Goal: Transaction & Acquisition: Purchase product/service

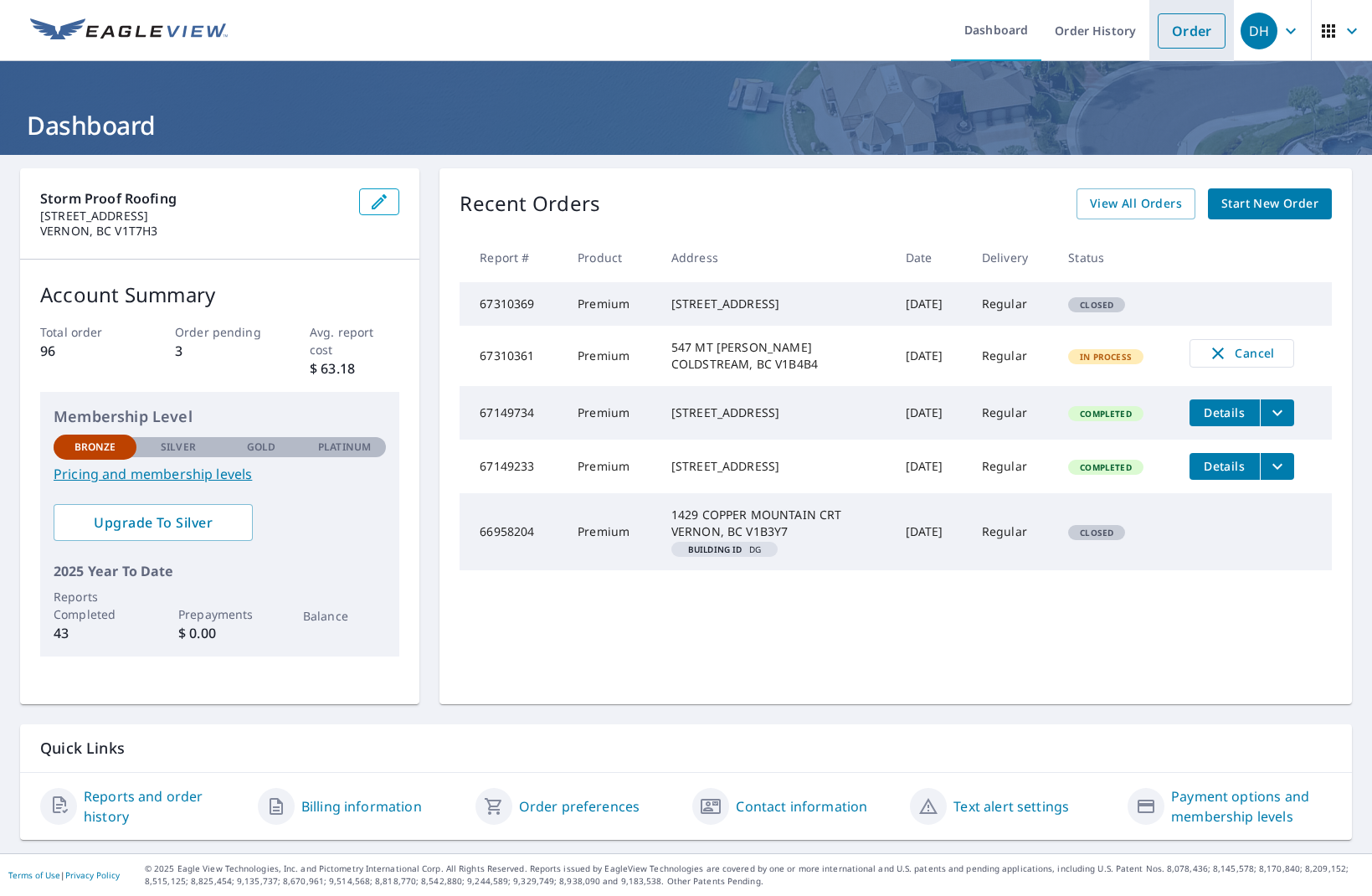
click at [1200, 41] on link "Order" at bounding box center [1191, 31] width 68 height 35
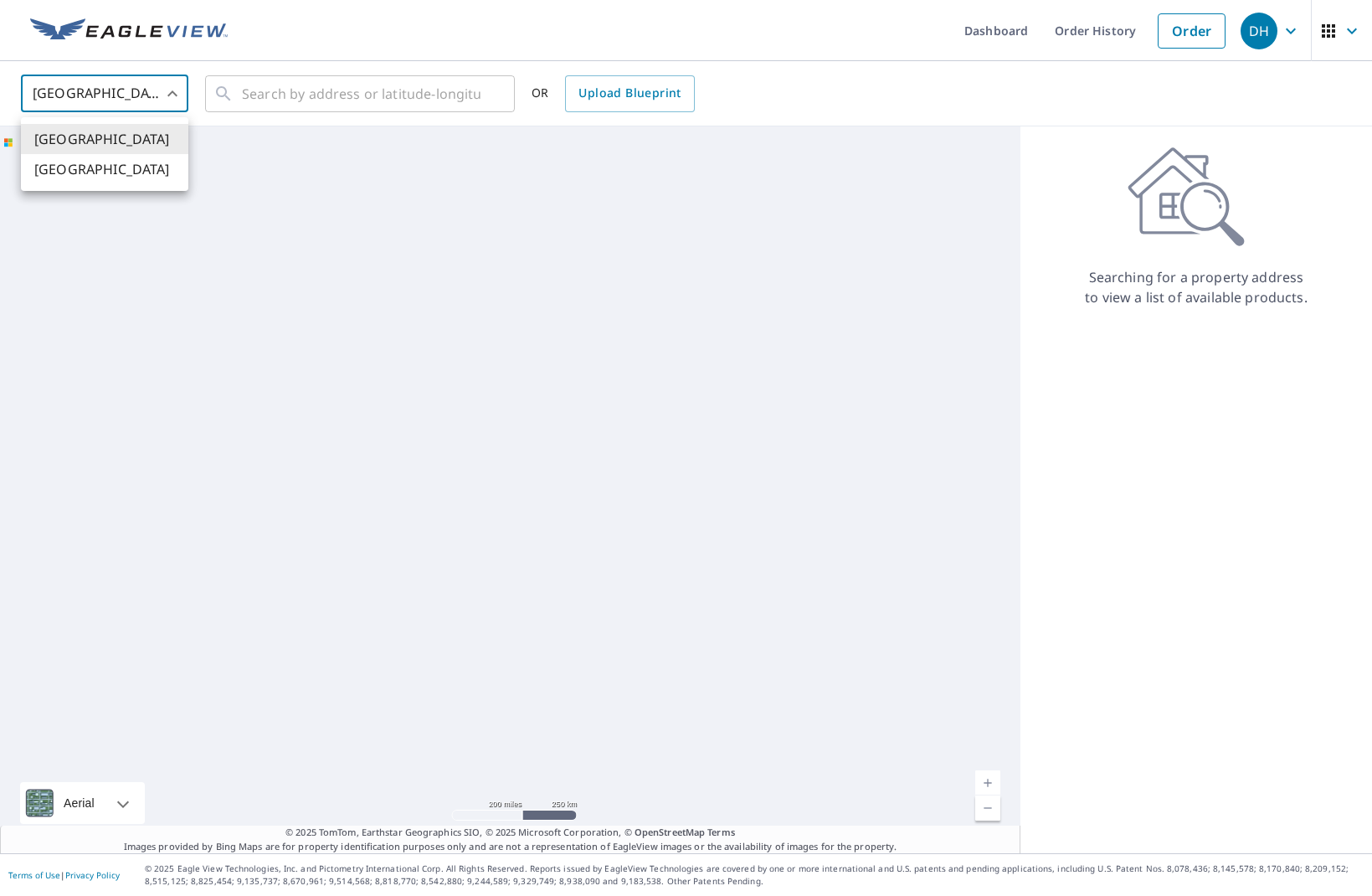
click at [166, 97] on body "DH DH Dashboard Order History Order DH United States US ​ ​ OR Upload Blueprint…" at bounding box center [686, 448] width 1372 height 896
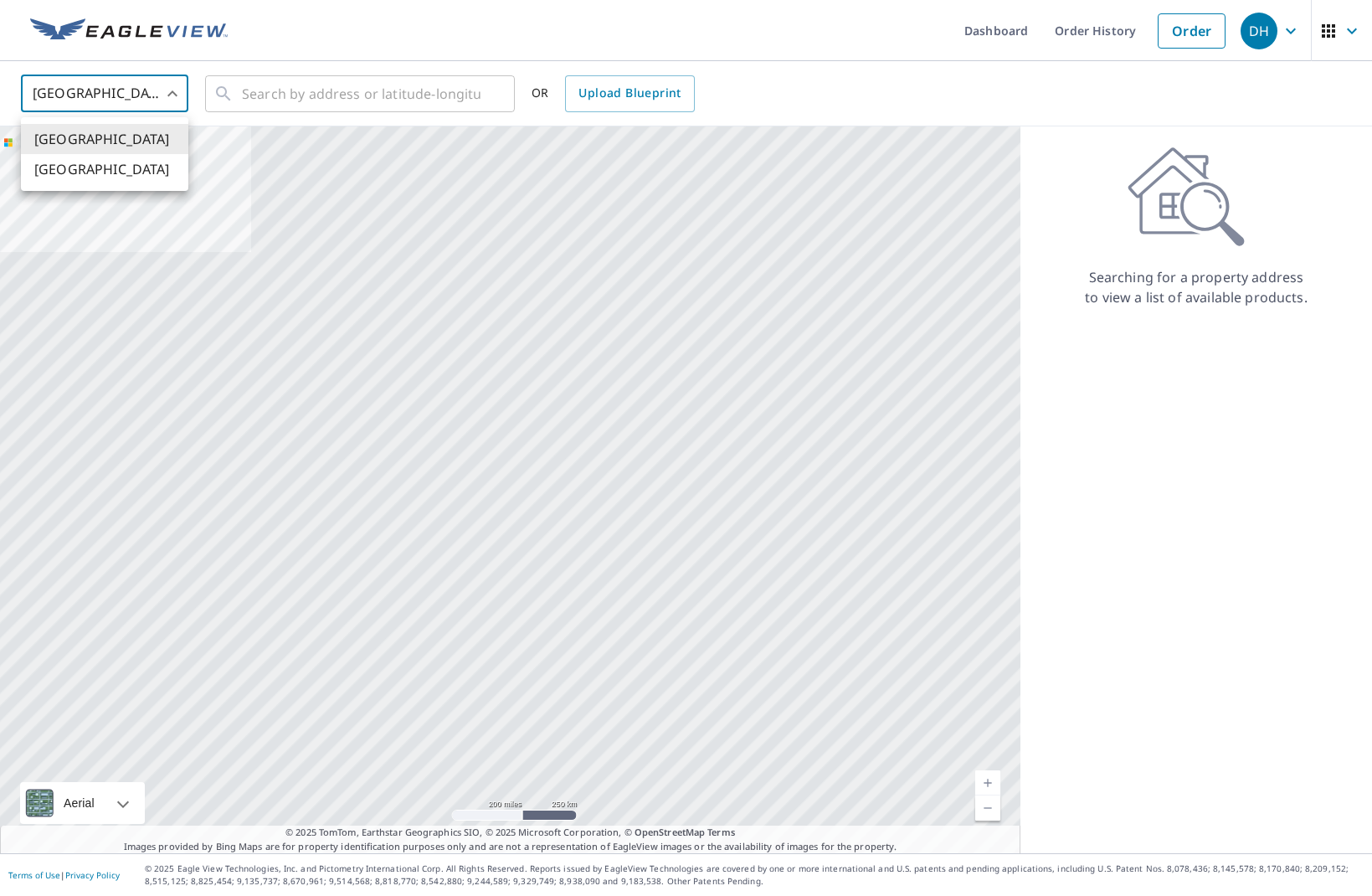
click at [109, 164] on li "[GEOGRAPHIC_DATA]" at bounding box center [104, 169] width 167 height 30
type input "CA"
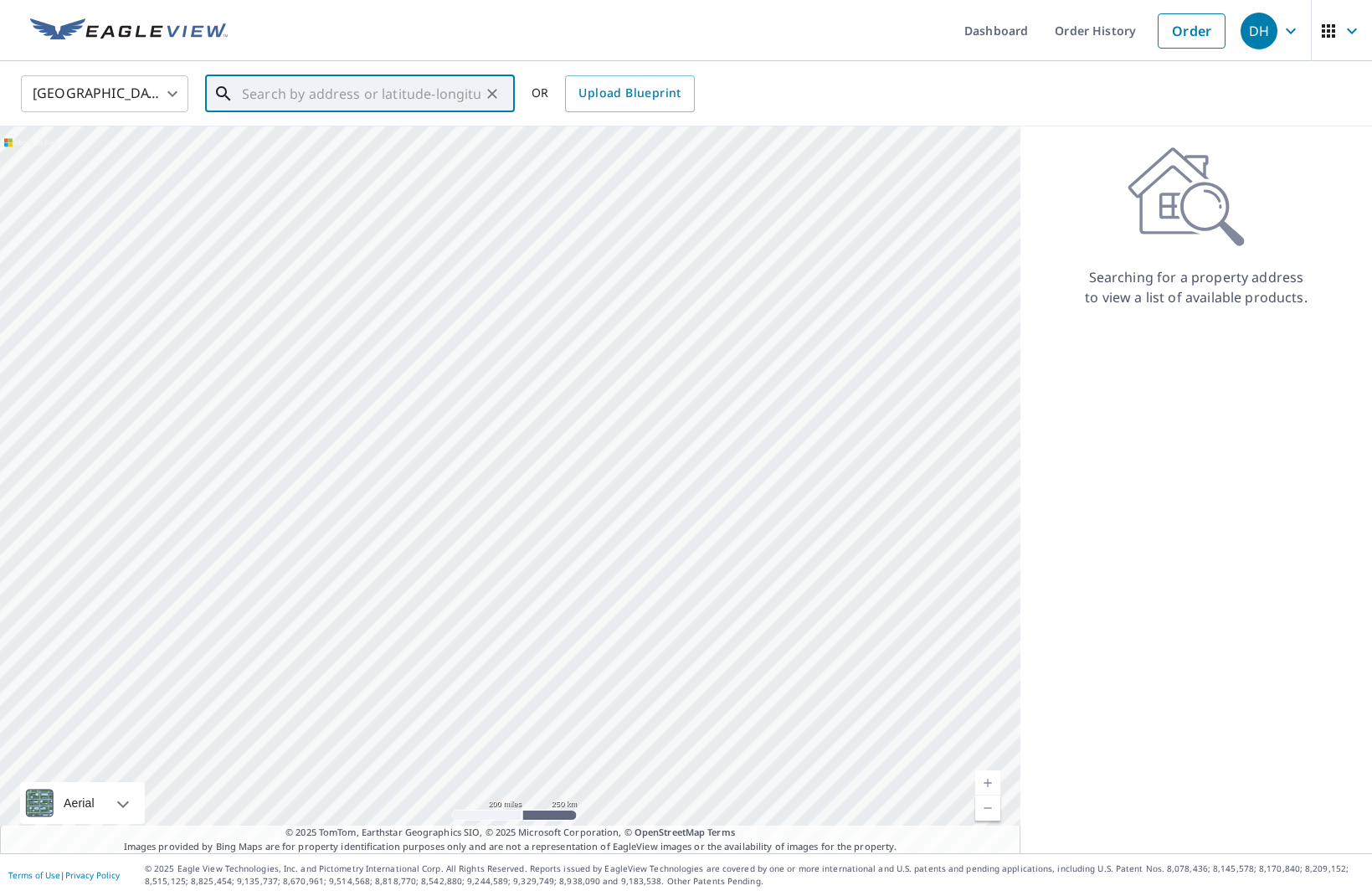
click at [453, 96] on input "text" at bounding box center [361, 93] width 239 height 47
click at [440, 141] on span "[STREET_ADDRESS]" at bounding box center [370, 142] width 263 height 20
type input "[STREET_ADDRESS]"
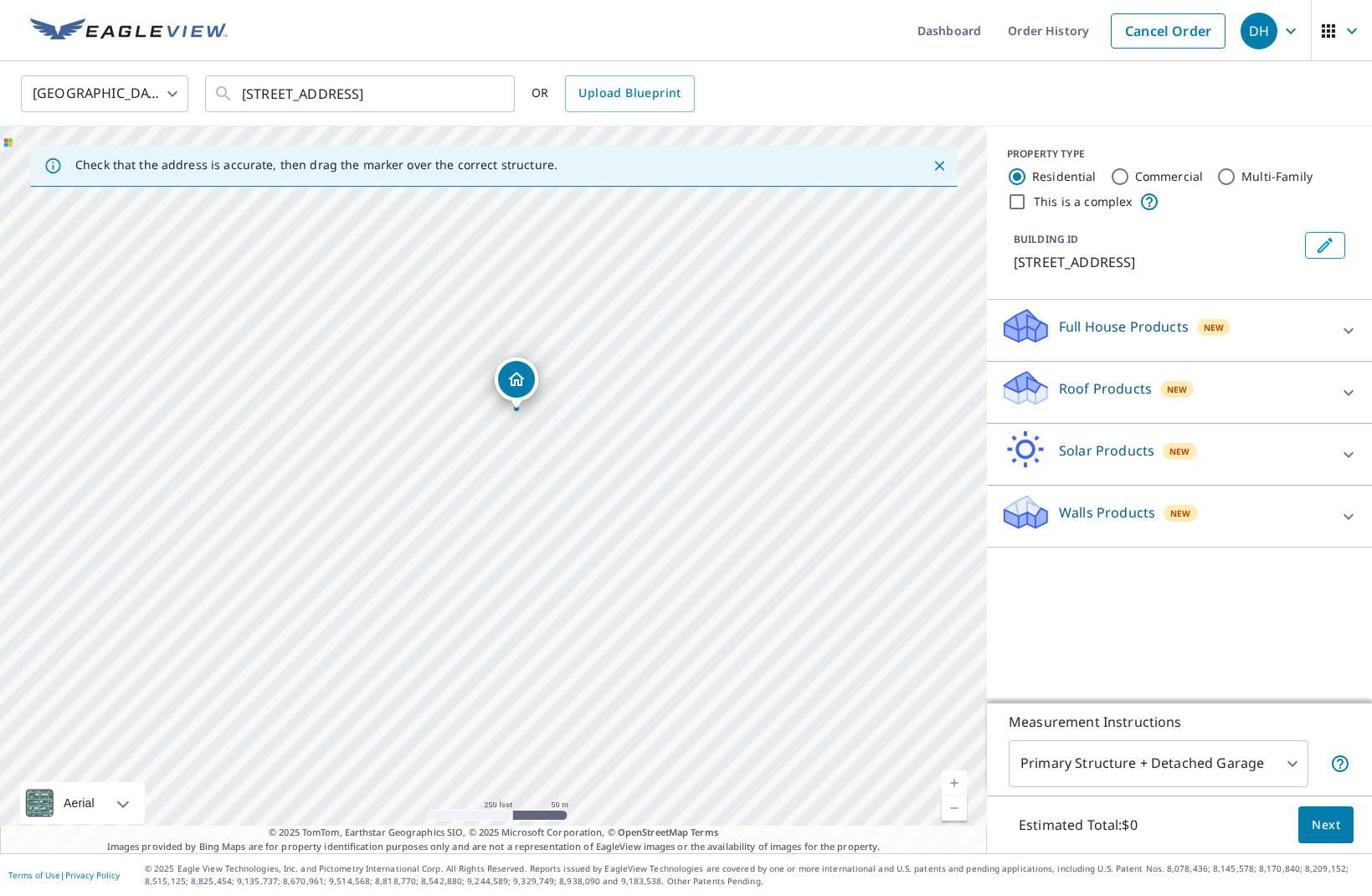
drag, startPoint x: 565, startPoint y: 355, endPoint x: 555, endPoint y: 342, distance: 16.4
click at [556, 342] on div "[STREET_ADDRESS]" at bounding box center [493, 490] width 986 height 727
drag, startPoint x: 358, startPoint y: 554, endPoint x: 399, endPoint y: 617, distance: 75.2
click at [1070, 393] on p "Roof Products" at bounding box center [1105, 388] width 92 height 20
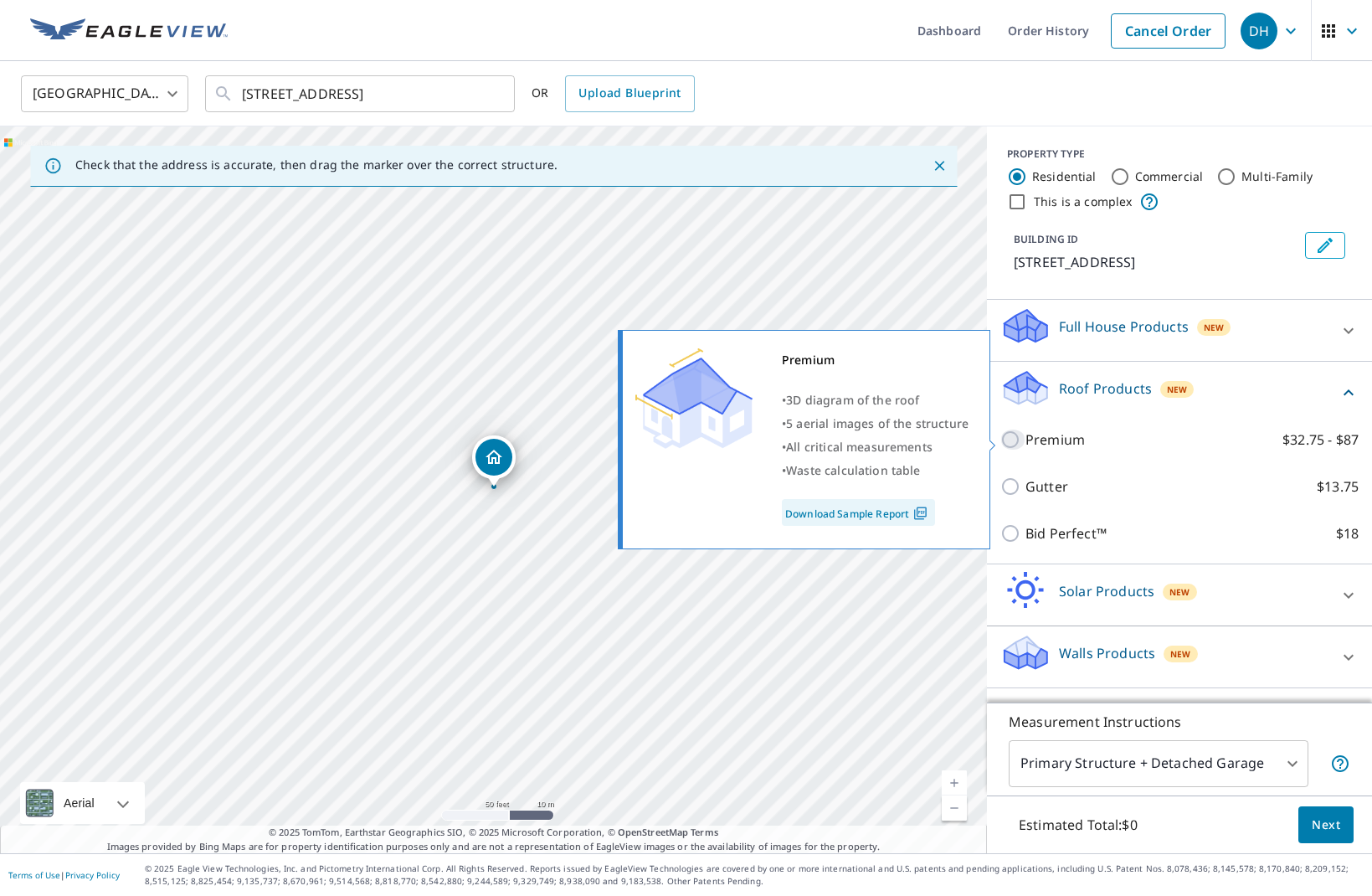
click at [1010, 440] on input "Premium $32.75 - $87" at bounding box center [1013, 440] width 26 height 20
checkbox input "true"
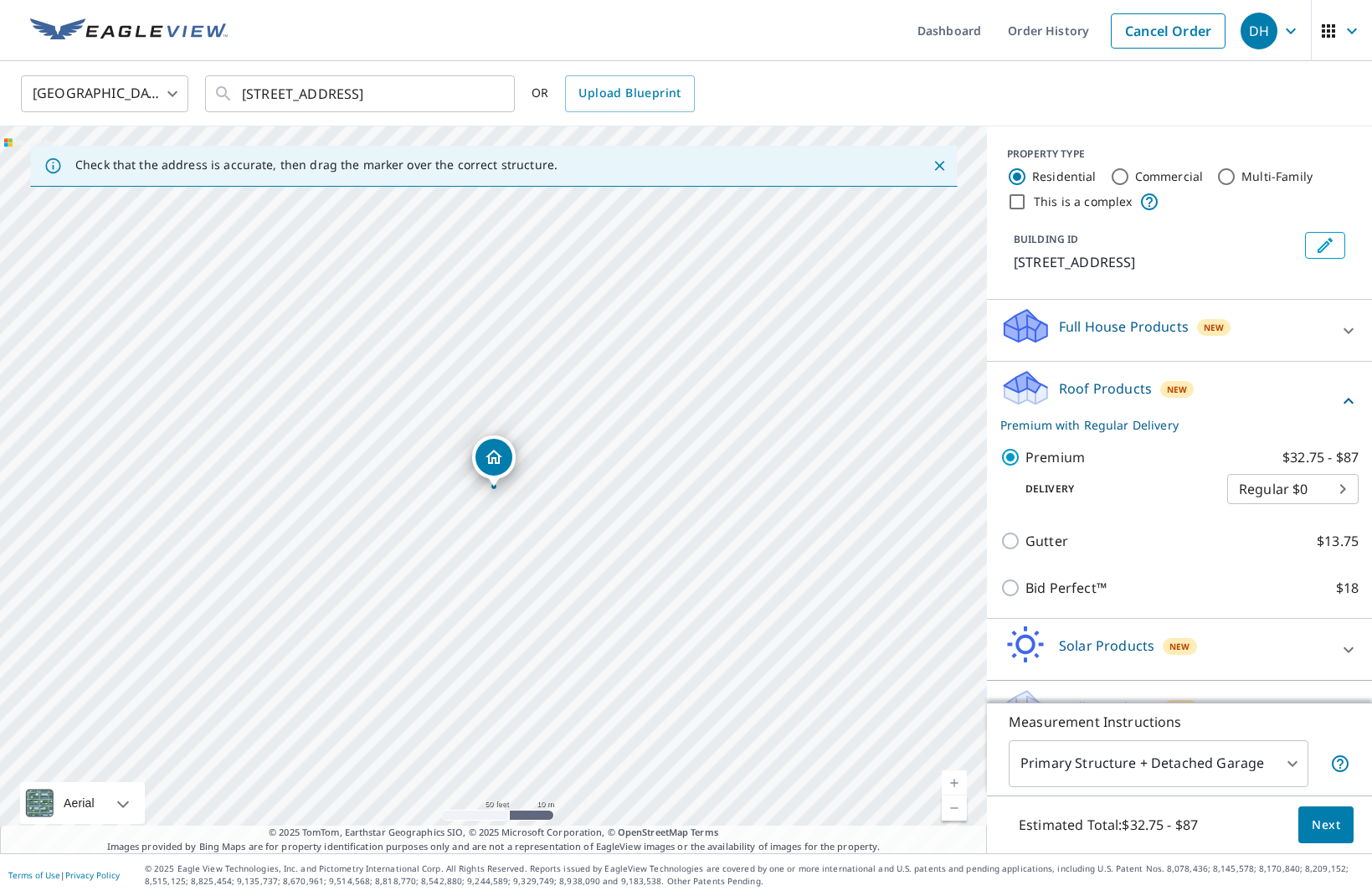
click at [1312, 823] on span "Next" at bounding box center [1326, 824] width 29 height 21
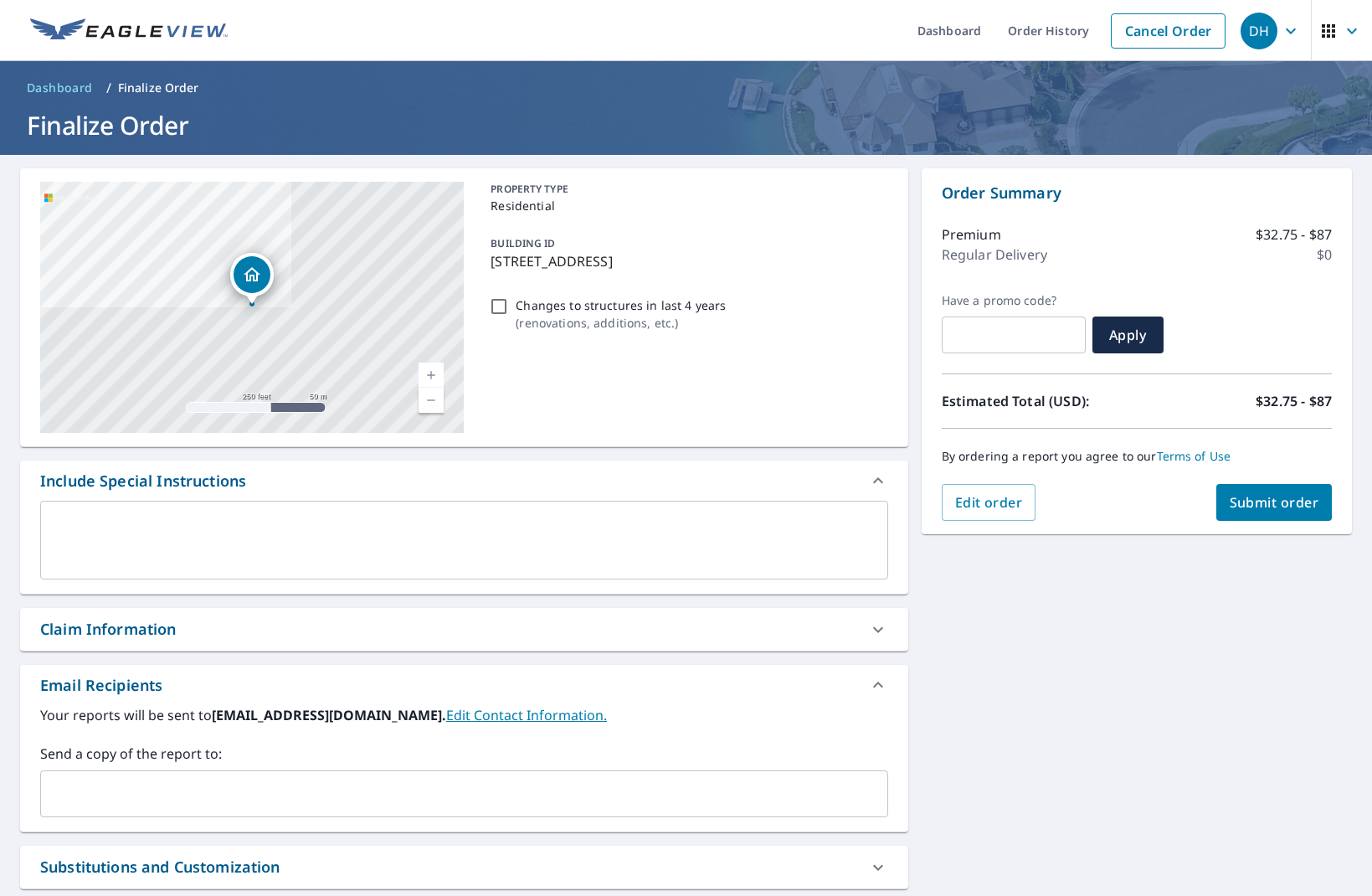
click at [1238, 495] on span "Submit order" at bounding box center [1274, 502] width 89 height 19
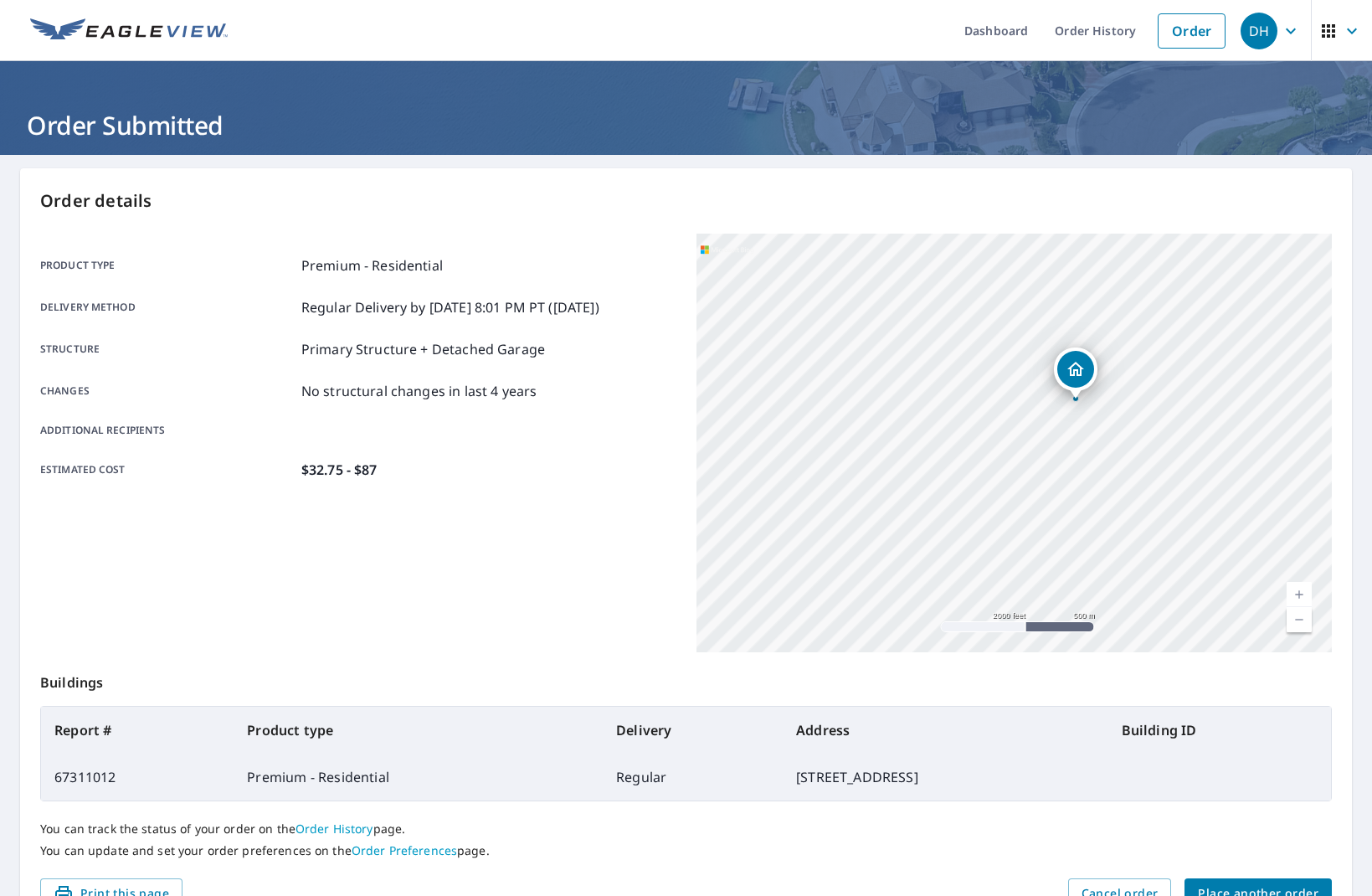
click at [1284, 887] on span "Place another order" at bounding box center [1258, 893] width 121 height 21
